Goal: Understand process/instructions: Learn about a topic

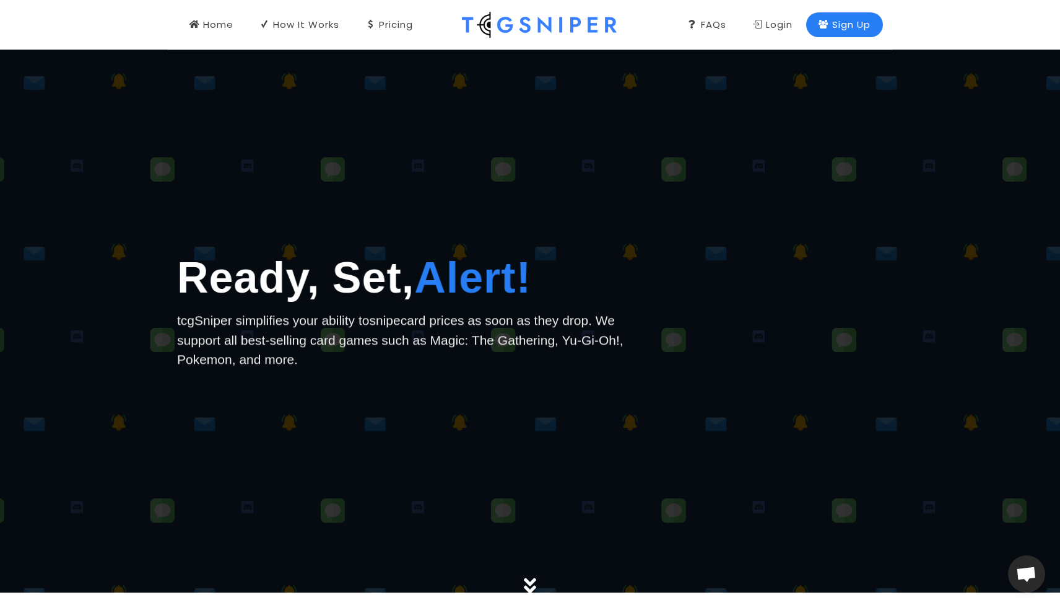
scroll to position [10, 0]
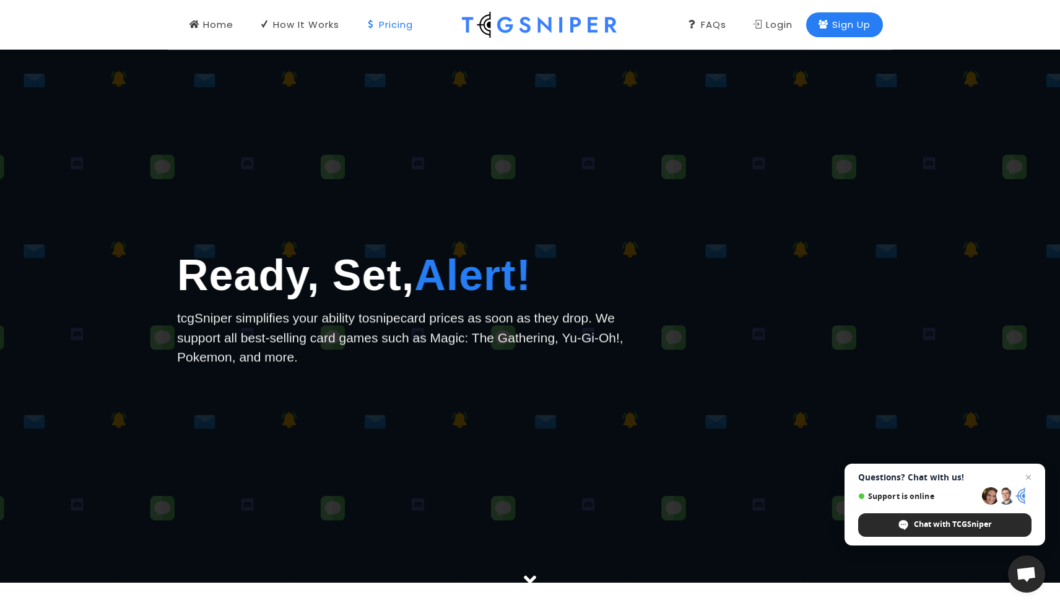
click at [389, 27] on div "Pricing" at bounding box center [389, 25] width 48 height 14
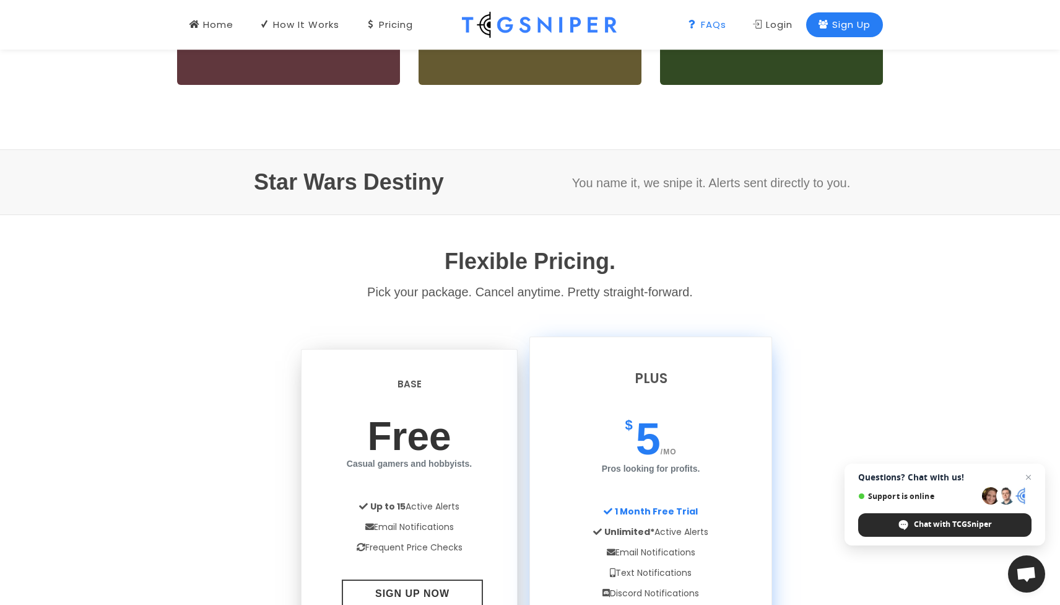
scroll to position [0, 0]
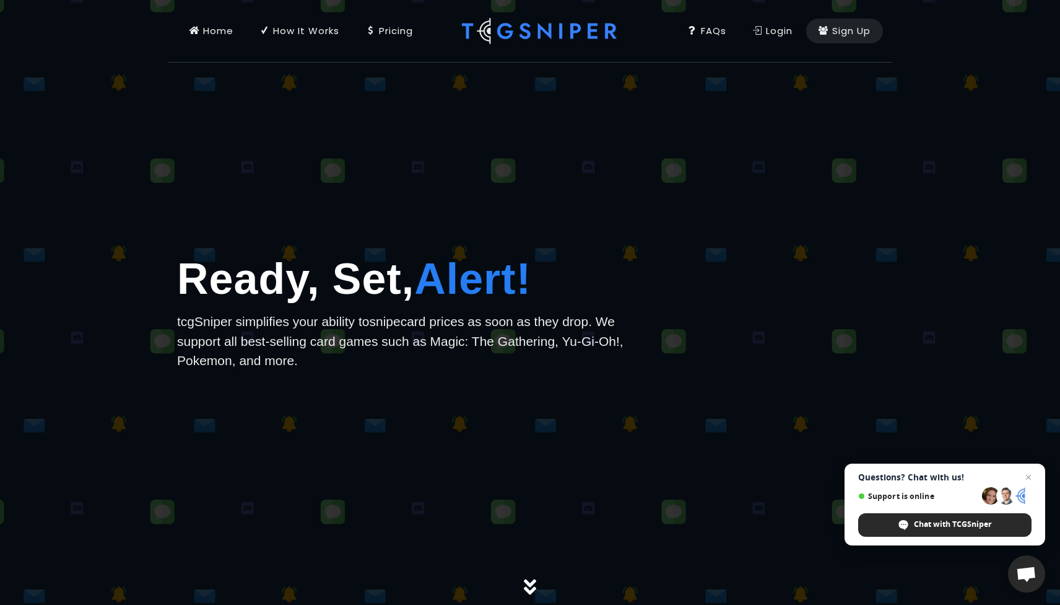
click at [277, 30] on div "How It Works" at bounding box center [300, 31] width 80 height 14
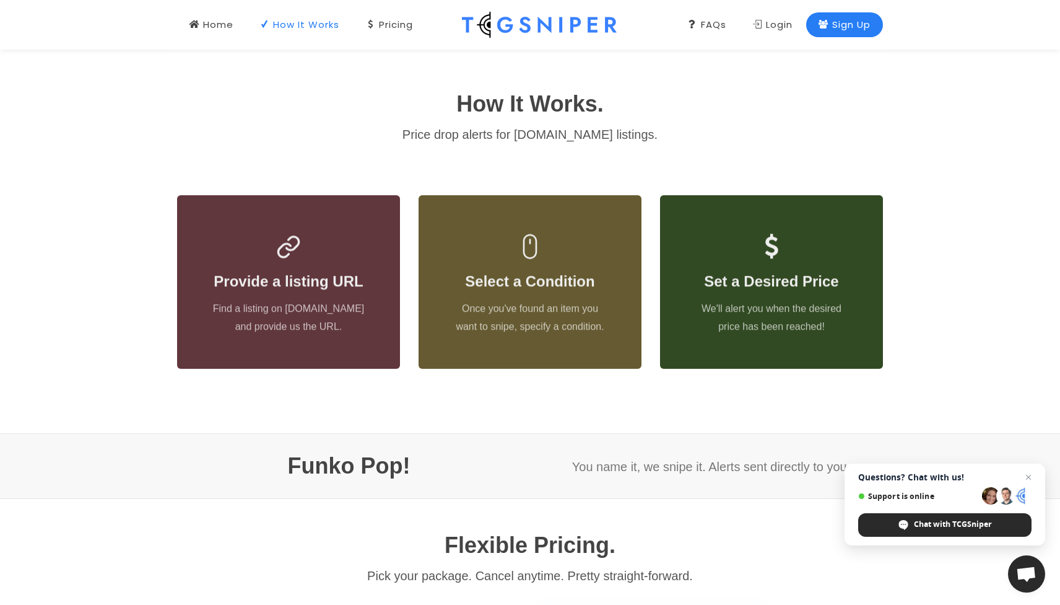
scroll to position [555, 0]
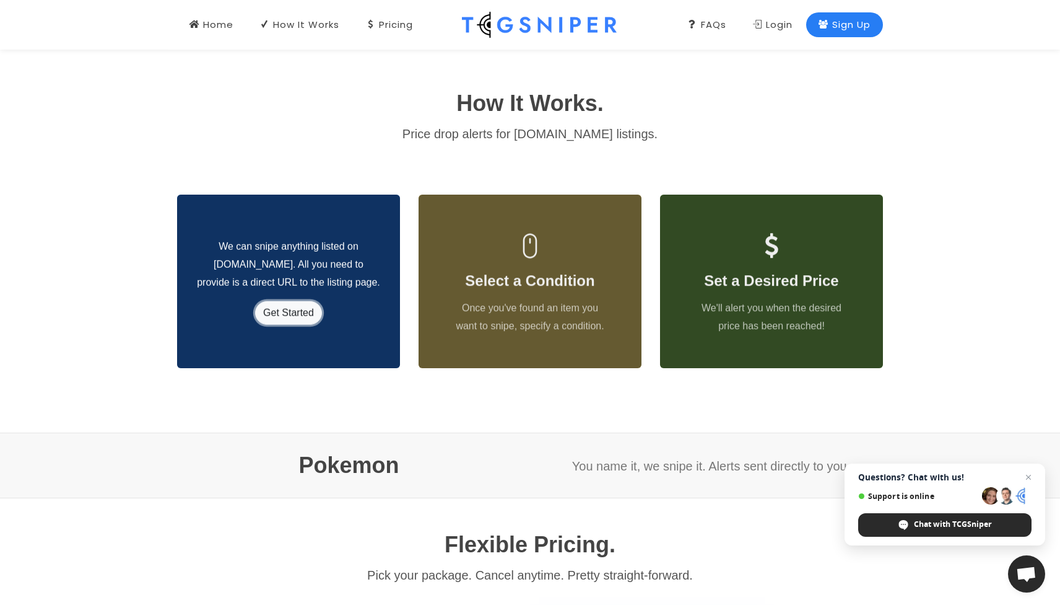
click at [296, 312] on link "Get Started" at bounding box center [288, 313] width 67 height 24
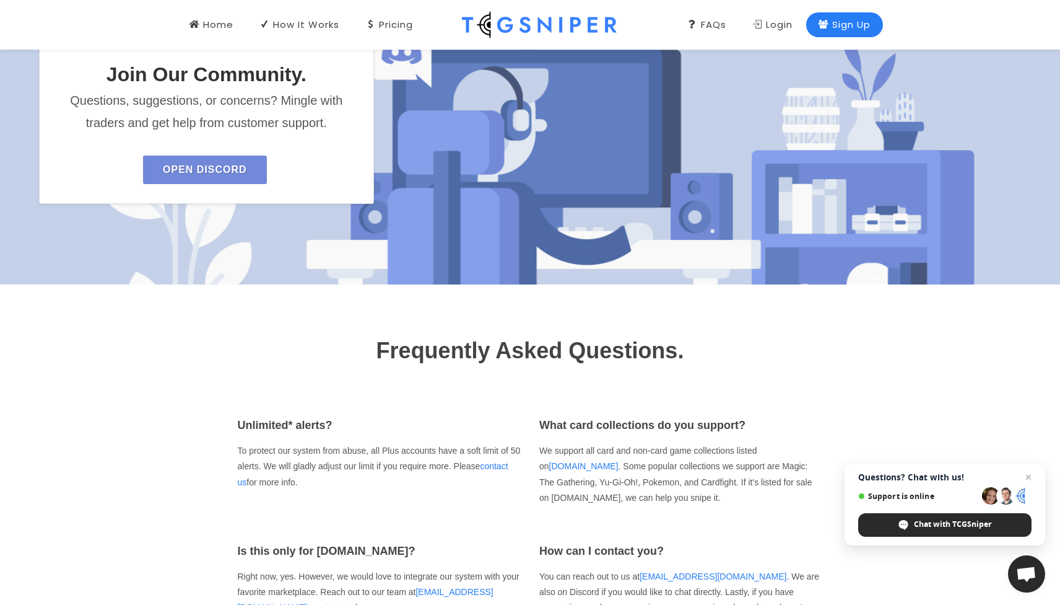
scroll to position [1611, 0]
